Goal: Information Seeking & Learning: Learn about a topic

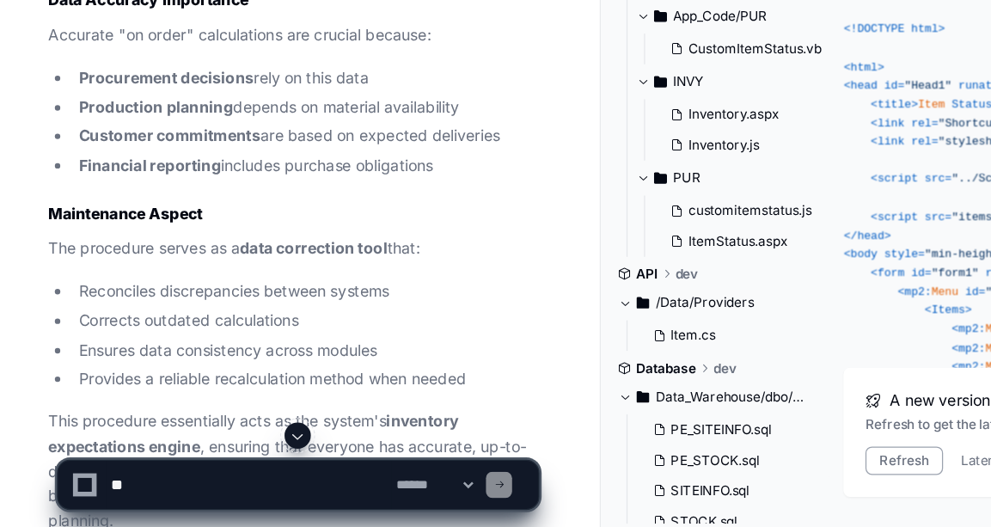
scroll to position [40409, 0]
drag, startPoint x: 251, startPoint y: 158, endPoint x: 251, endPoint y: 271, distance: 112.6
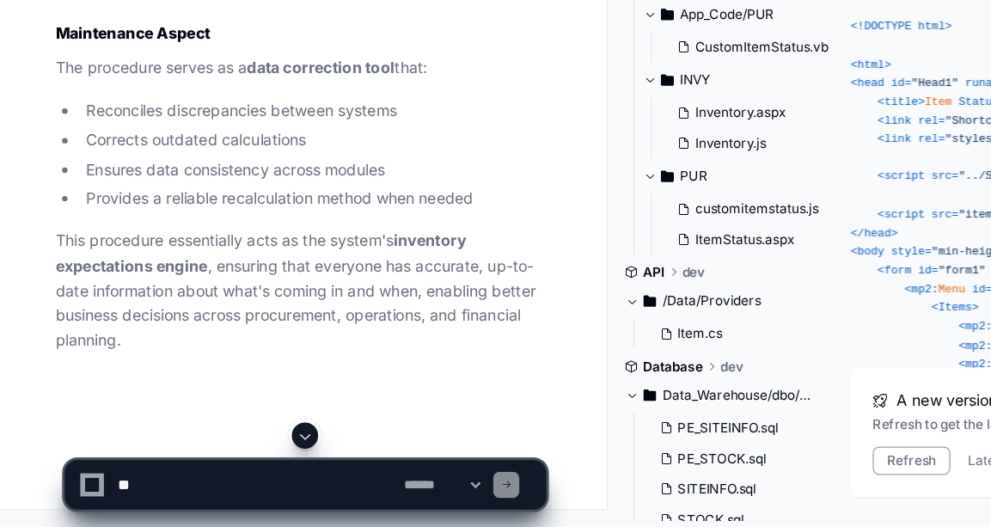
scroll to position [45271, 0]
click at [241, 360] on p "This procedure essentially acts as the system's inventory expectations engine ,…" at bounding box center [254, 341] width 385 height 98
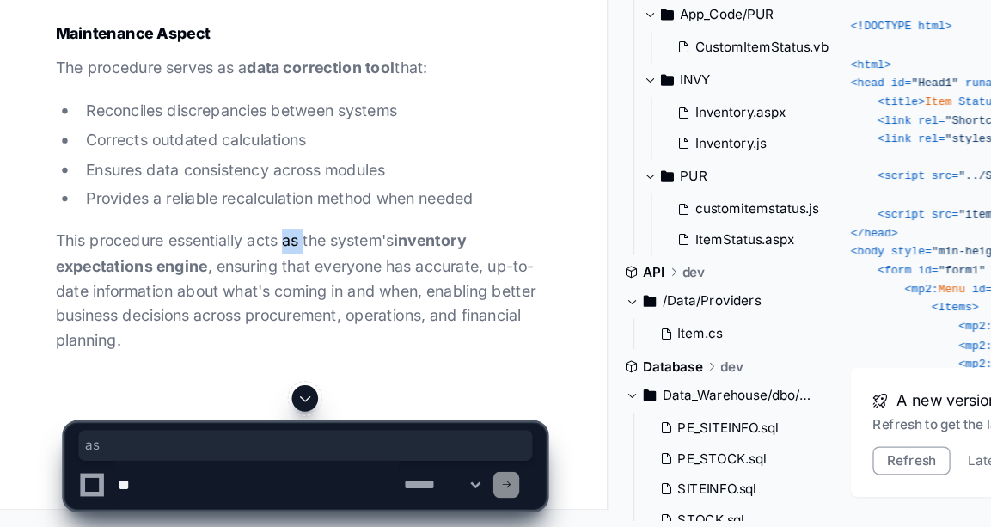
click at [241, 360] on p "This procedure essentially acts as the system's inventory expectations engine ,…" at bounding box center [254, 341] width 385 height 98
copy p "as"
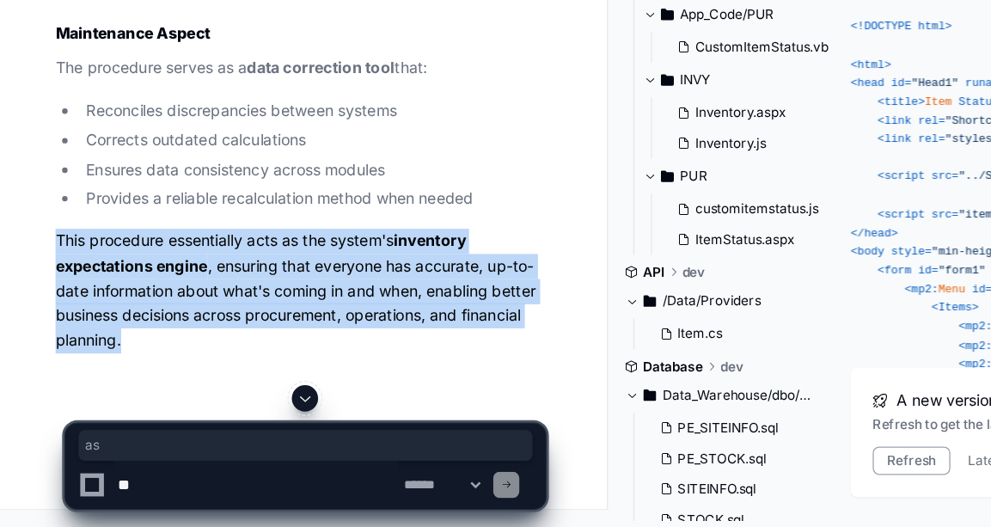
click at [241, 360] on p "This procedure essentially acts as the system's inventory expectations engine ,…" at bounding box center [254, 341] width 385 height 98
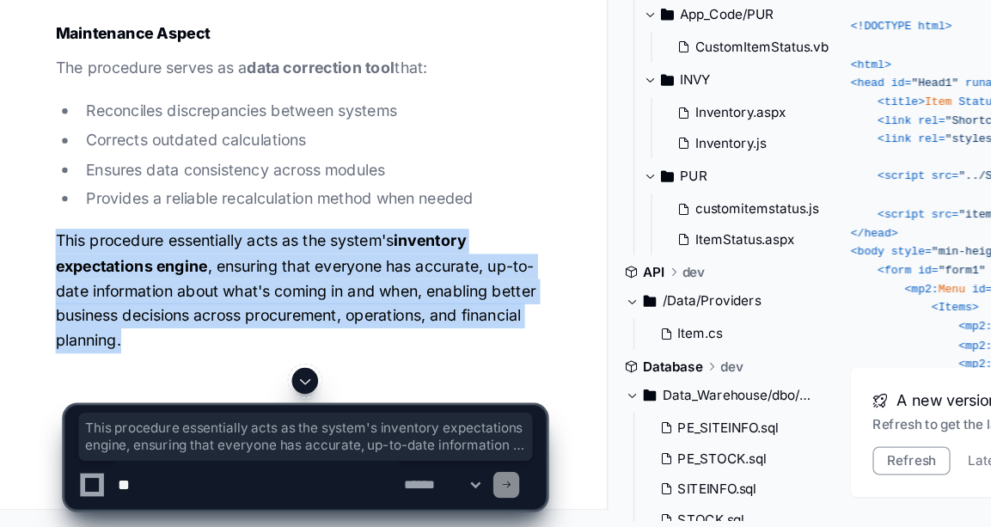
copy div "This procedure essentially acts as the system's inventory expectations engine ,…"
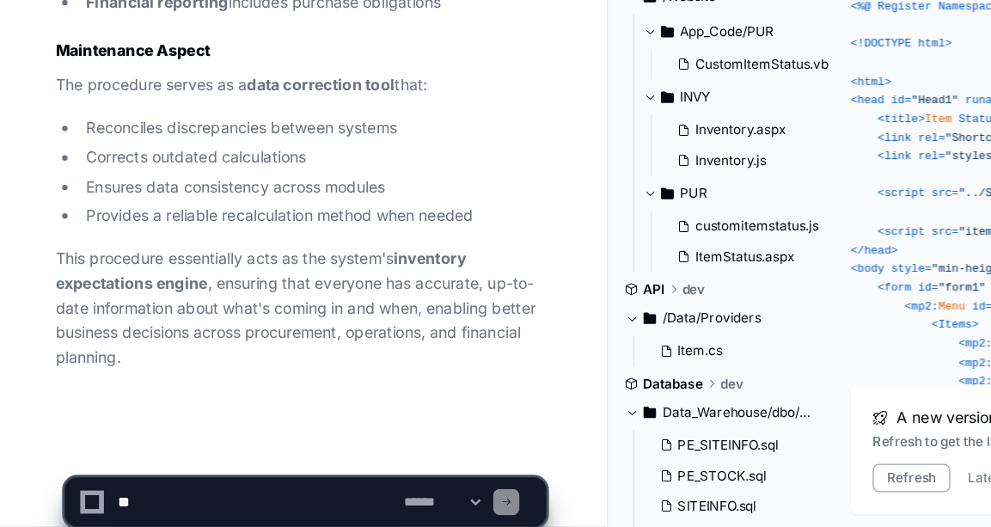
scroll to position [45330, 0]
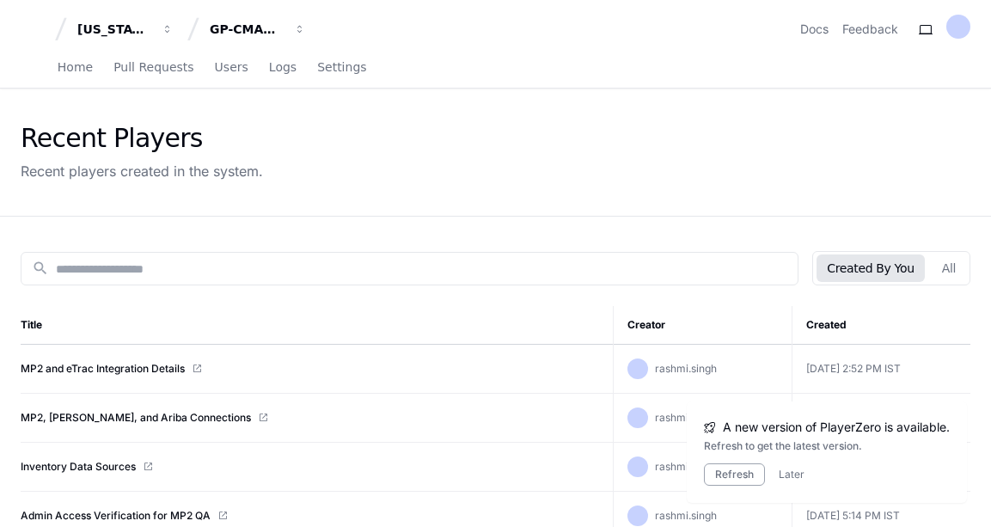
scroll to position [68, 0]
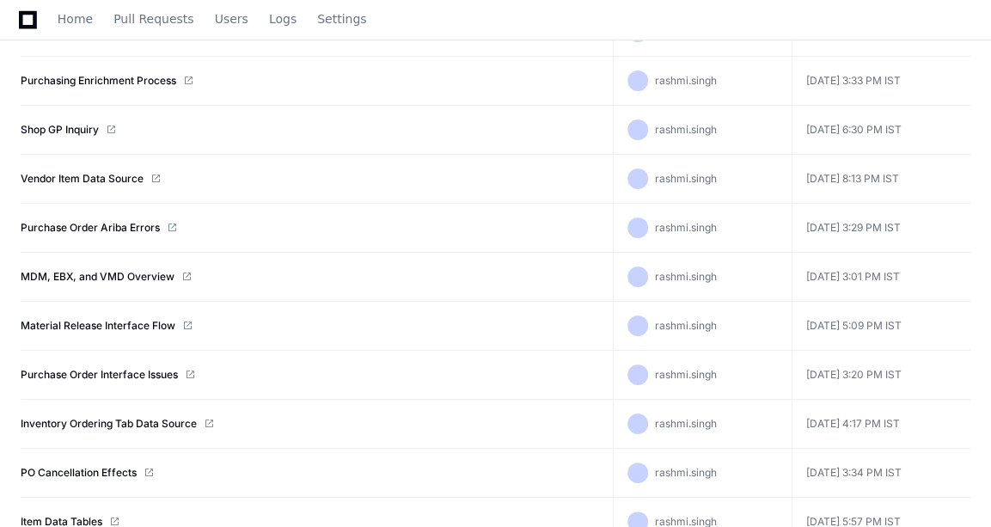
scroll to position [590, 0]
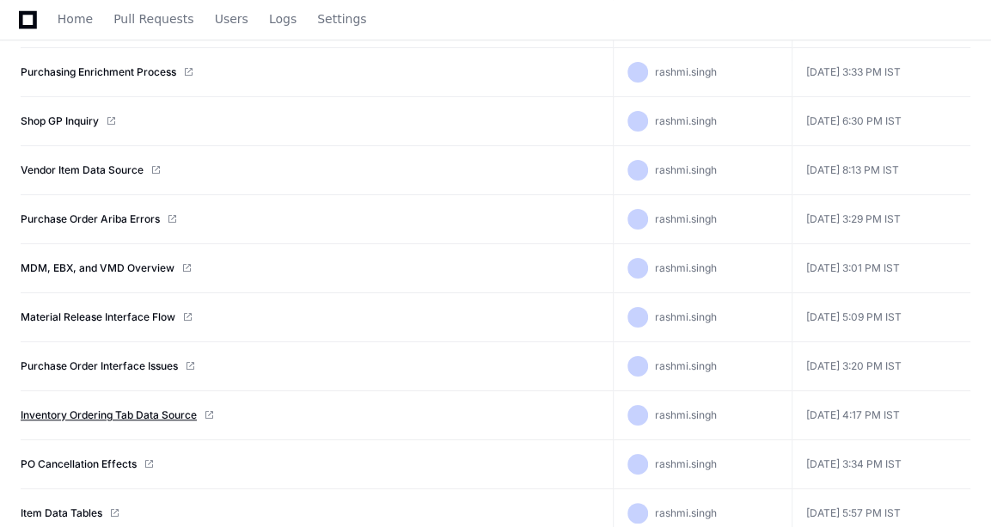
click at [77, 411] on link "Inventory Ordering Tab Data Source" at bounding box center [109, 415] width 176 height 14
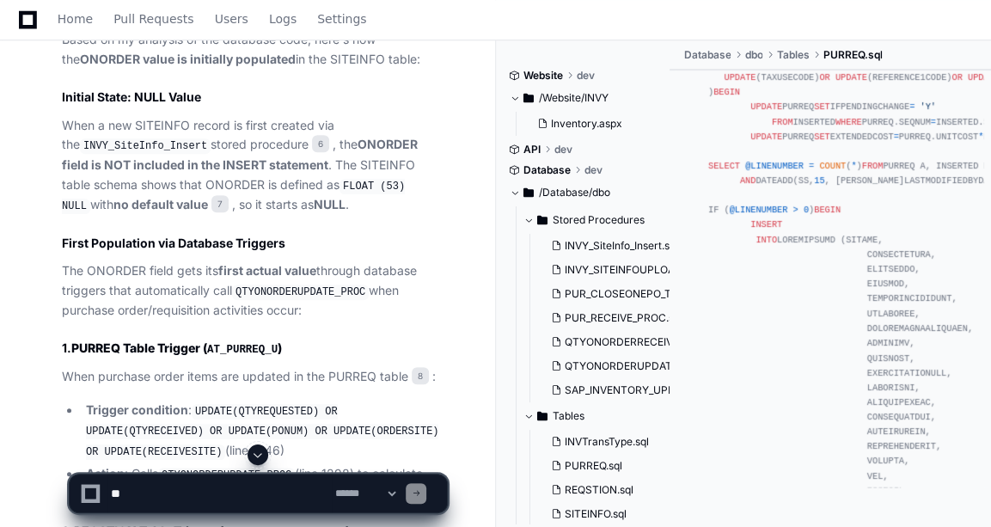
scroll to position [5211, 0]
click at [229, 467] on code "QTYONORDERUPDATE_PROC" at bounding box center [226, 474] width 137 height 15
click at [192, 467] on code "QTYONORDERUPDATE_PROC" at bounding box center [226, 474] width 137 height 15
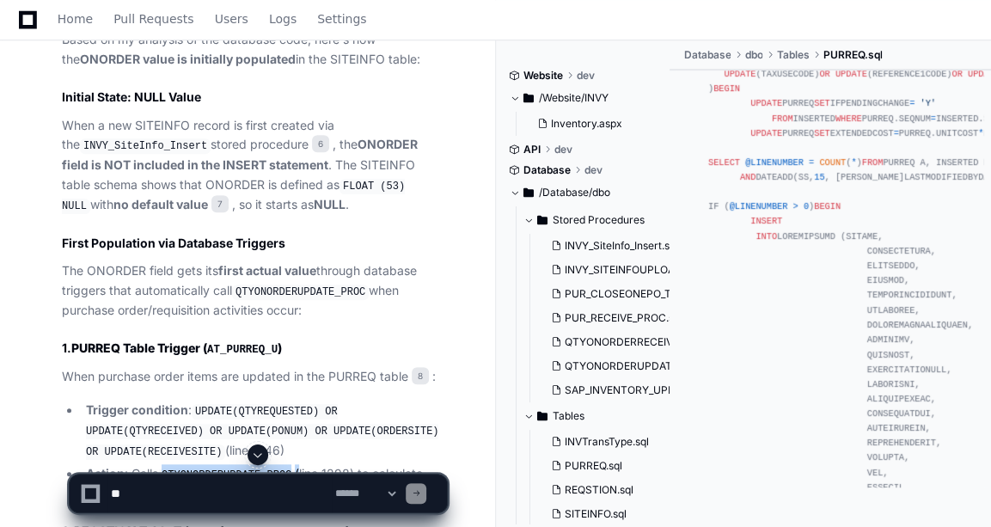
click at [192, 467] on code "QTYONORDERUPDATE_PROC" at bounding box center [226, 474] width 137 height 15
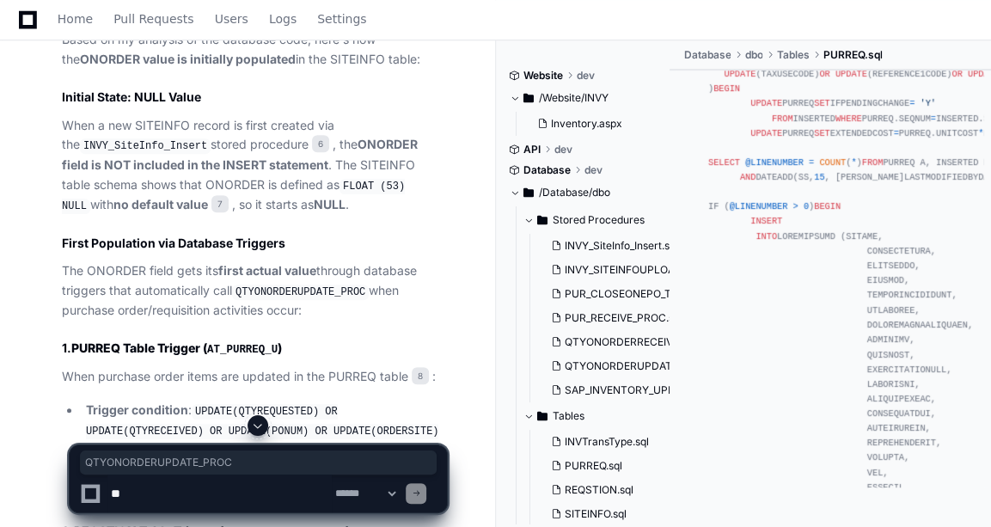
copy li "QTYONORDERUPDATE_PROC"
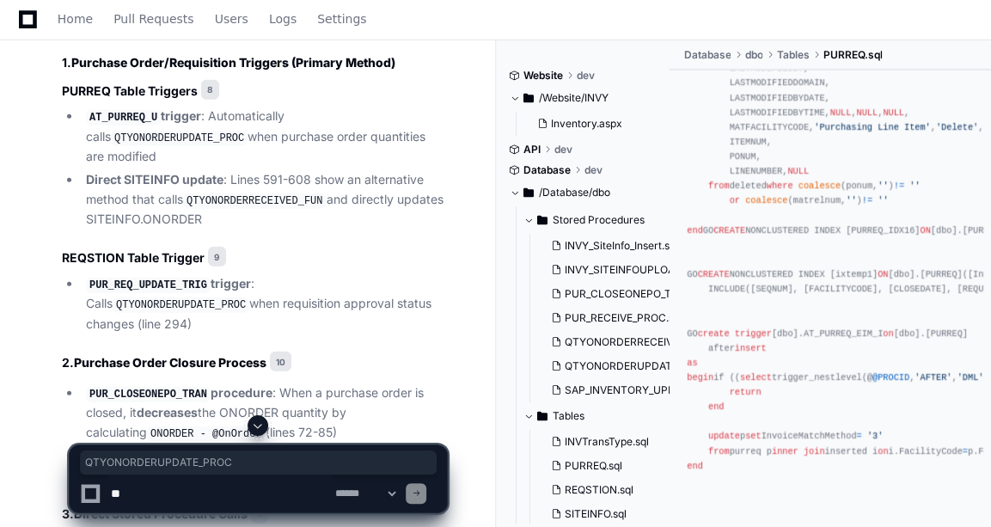
scroll to position [6223, 0]
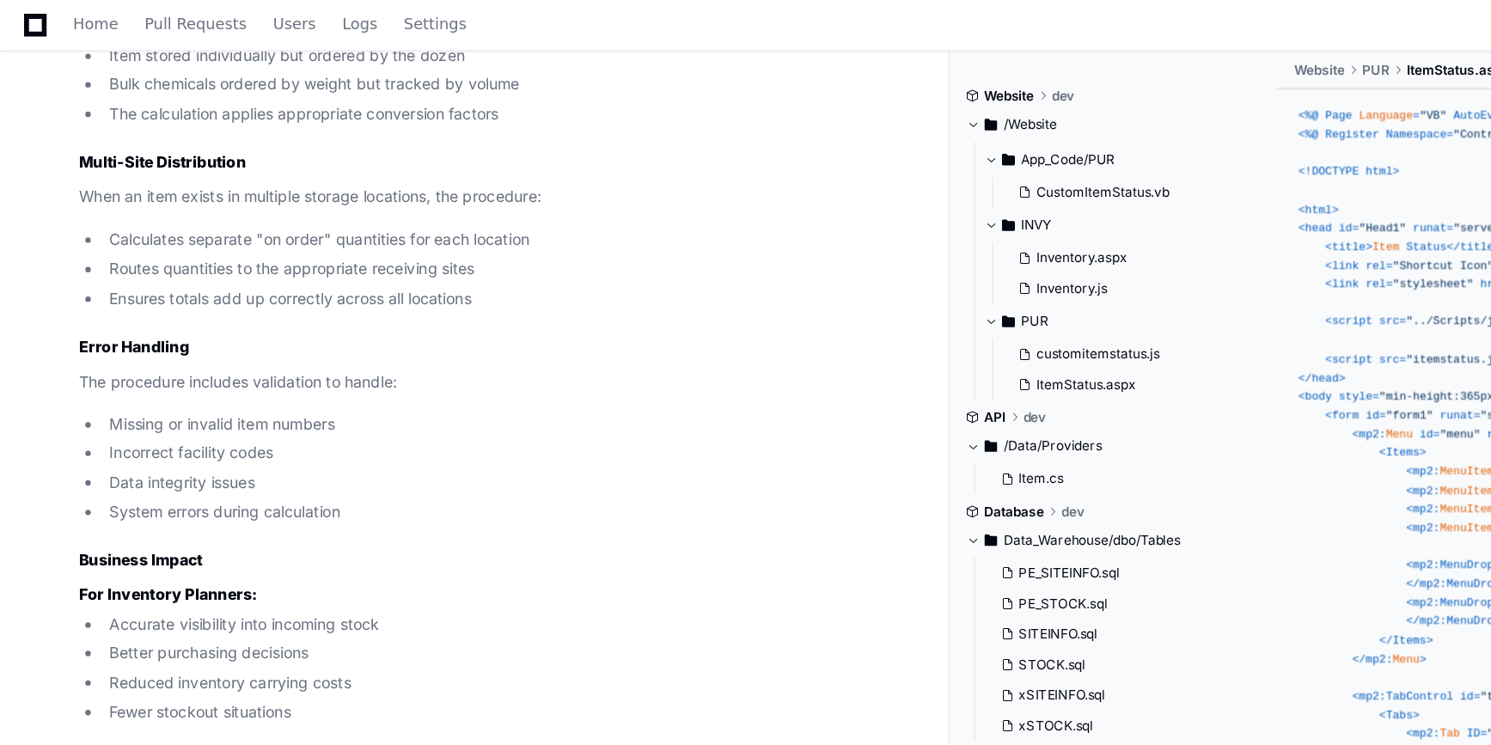
scroll to position [35538, 0]
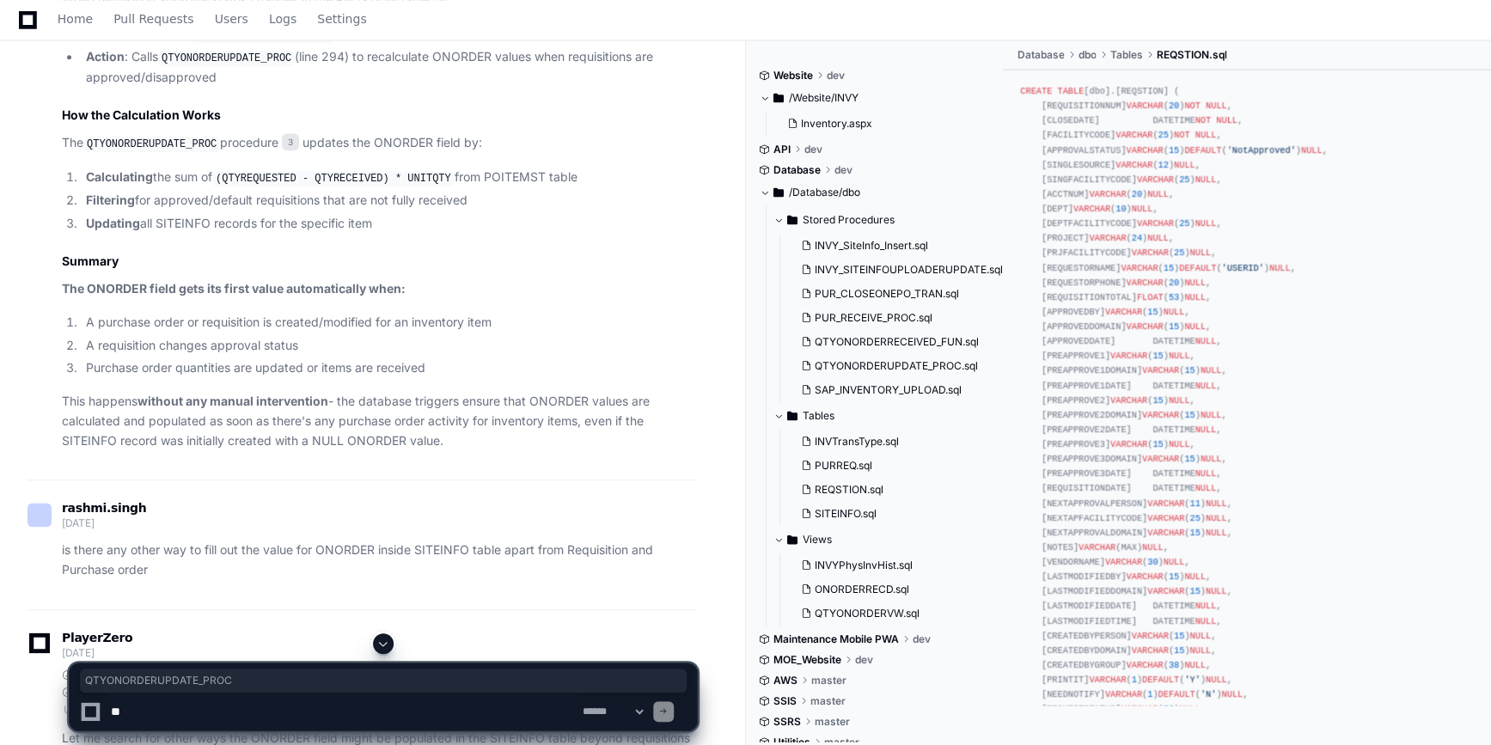
scroll to position [4173, 0]
